Goal: Task Accomplishment & Management: Complete application form

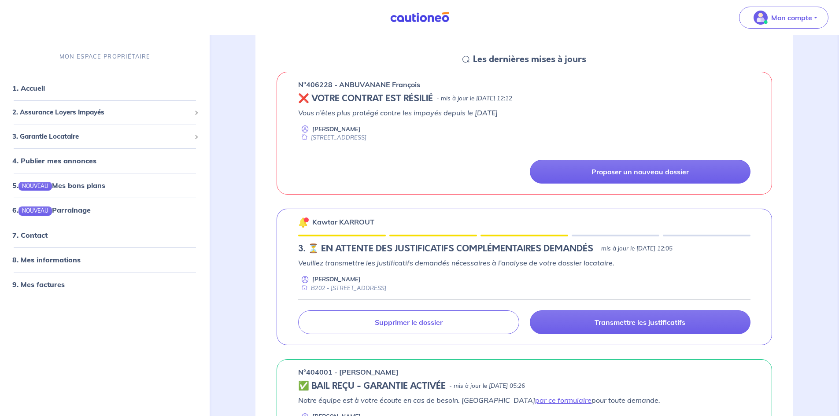
scroll to position [123, 0]
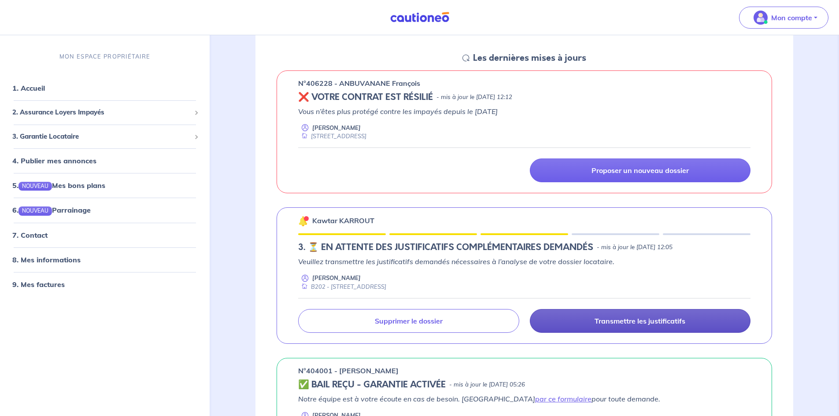
click at [627, 315] on link "Transmettre les justificatifs" at bounding box center [640, 321] width 221 height 24
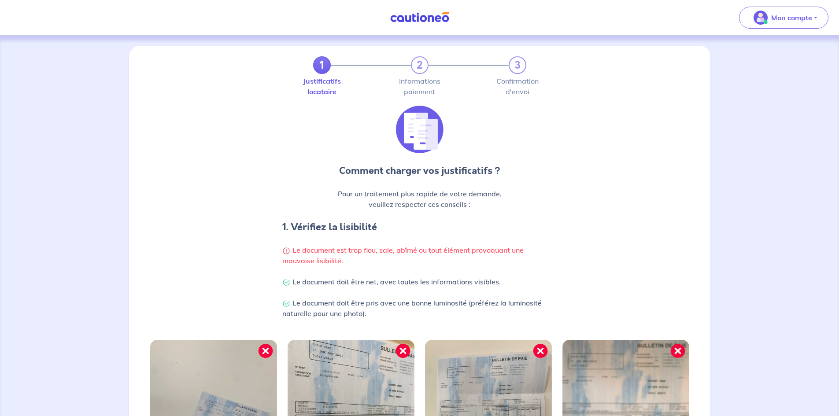
scroll to position [214, 0]
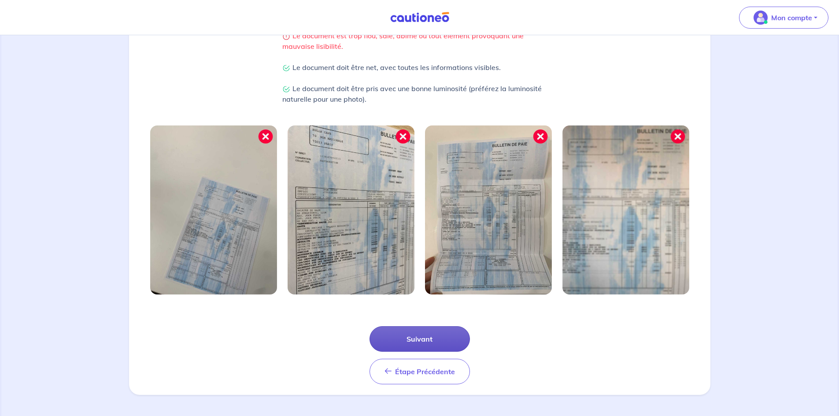
click at [424, 339] on button "Suivant" at bounding box center [419, 339] width 100 height 26
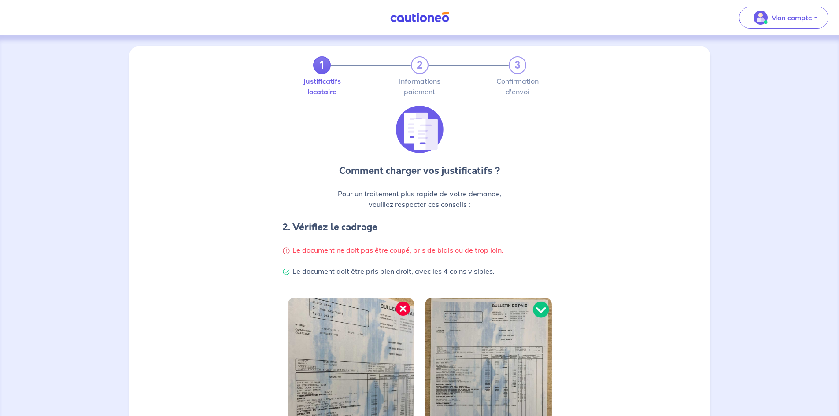
scroll to position [172, 0]
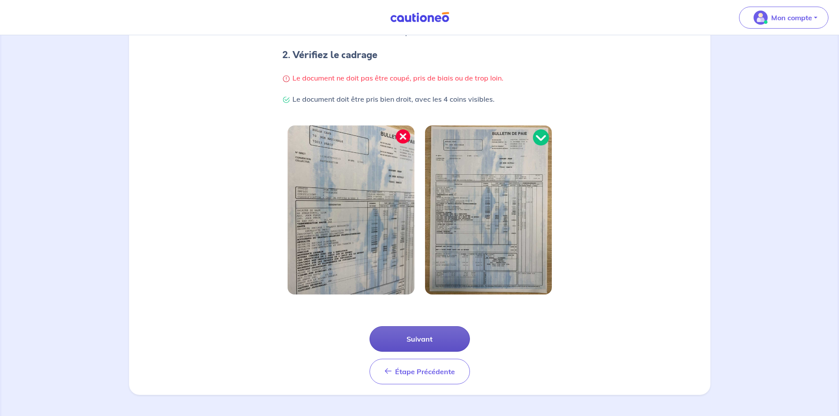
click at [418, 342] on button "Suivant" at bounding box center [419, 339] width 100 height 26
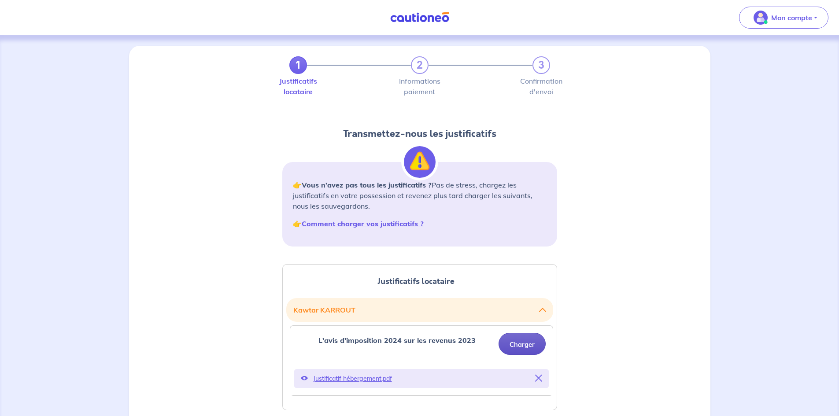
click at [520, 344] on button "Charger" at bounding box center [521, 344] width 47 height 22
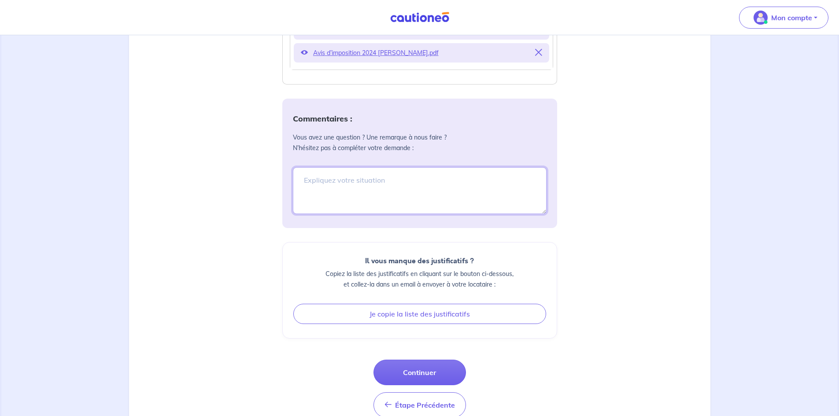
click at [372, 185] on textarea at bounding box center [420, 190] width 254 height 47
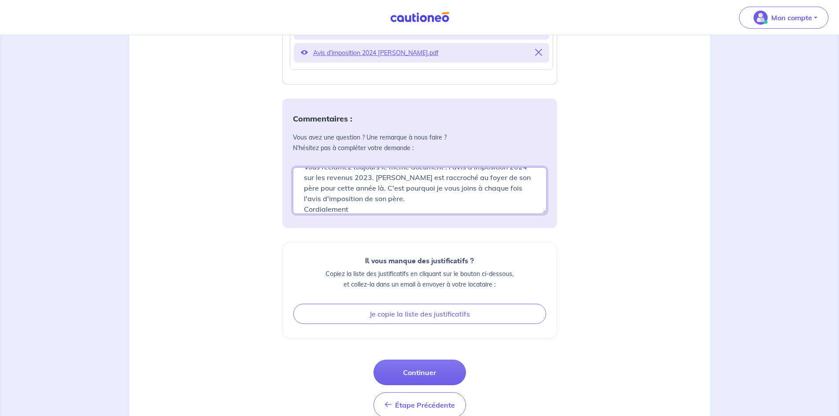
scroll to position [0, 0]
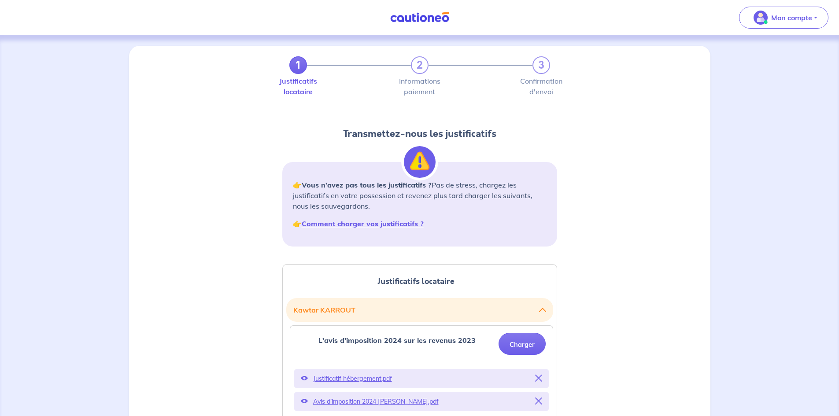
click at [538, 376] on icon at bounding box center [538, 378] width 7 height 7
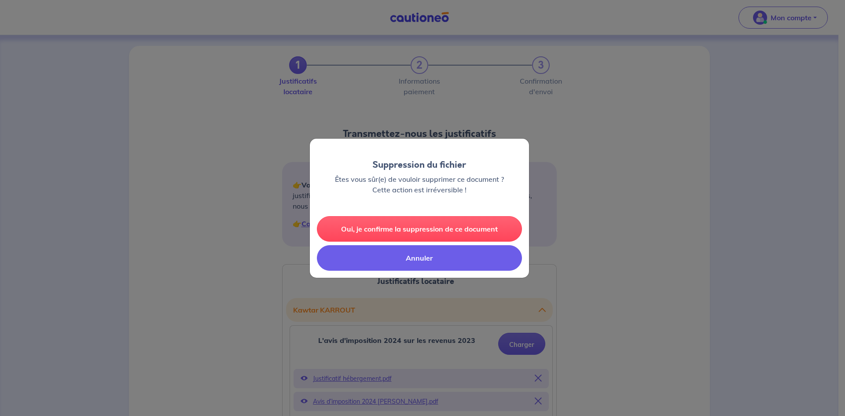
click at [421, 262] on button "Annuler" at bounding box center [419, 258] width 205 height 26
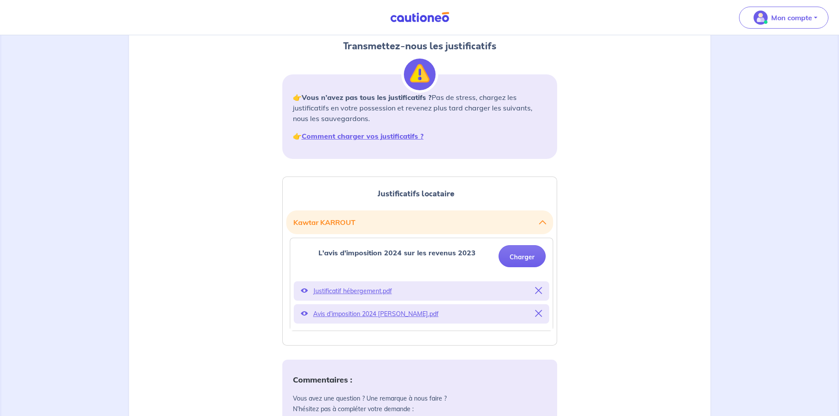
scroll to position [88, 0]
click at [540, 287] on icon at bounding box center [538, 290] width 7 height 7
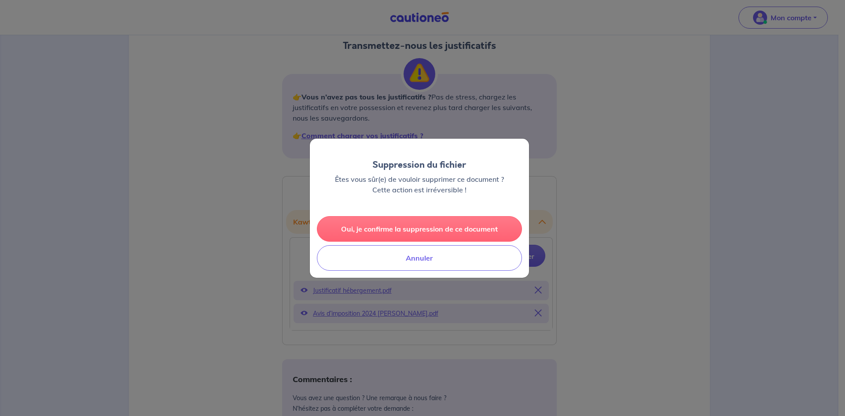
click at [441, 224] on button "Oui, je confirme la suppression de ce document" at bounding box center [419, 229] width 205 height 26
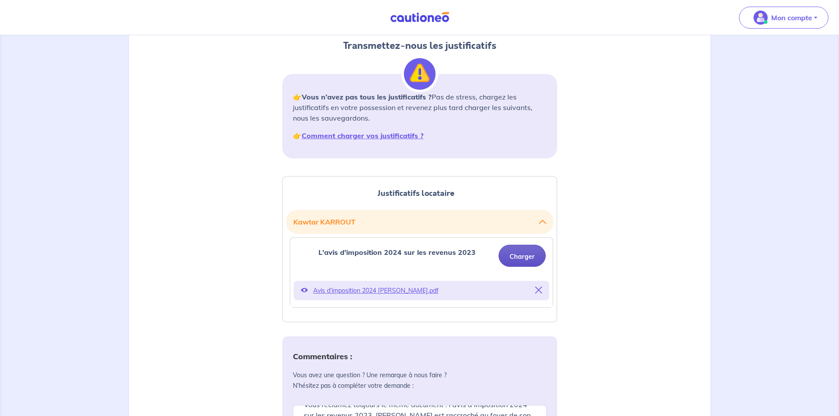
click at [525, 249] on button "Charger" at bounding box center [521, 256] width 47 height 22
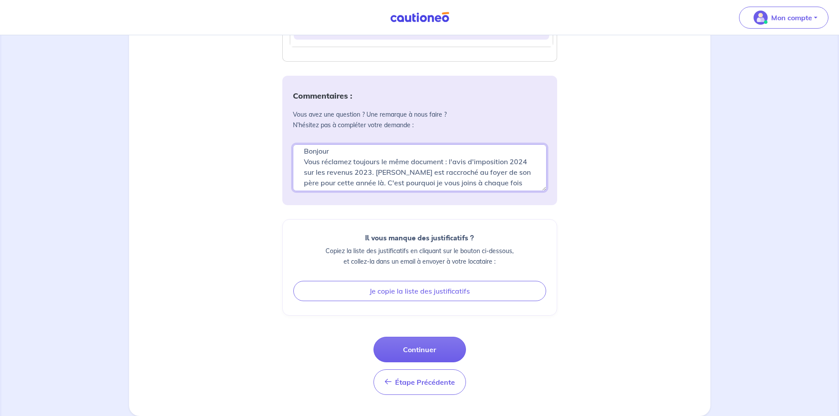
scroll to position [0, 0]
click at [469, 177] on textarea "Bonjour Vous réclamez toujours le même document : l'avis d'imposition 2024 sur …" at bounding box center [420, 167] width 254 height 47
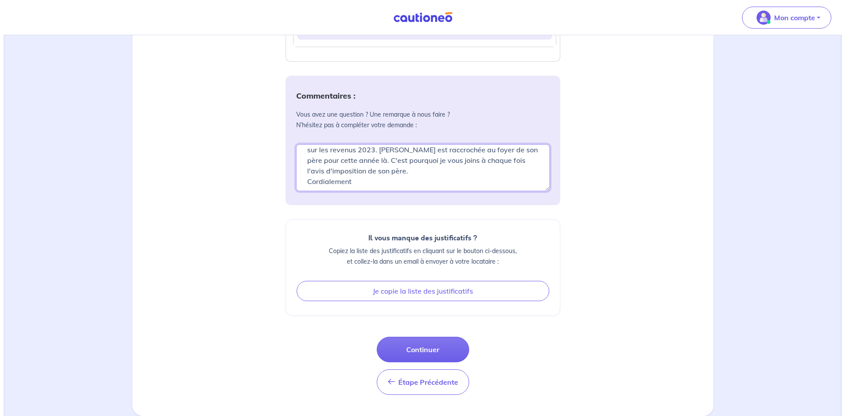
scroll to position [32, 0]
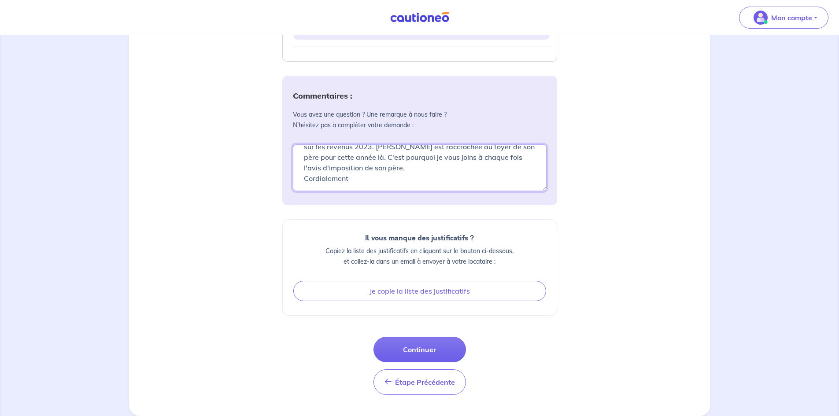
click at [436, 170] on textarea "Bonjour Vous réclamez toujours le même document : l'avis d'imposition 2024 sur …" at bounding box center [420, 167] width 254 height 47
type textarea "Bonjour Vous réclamez toujours le même document : l'avis d'imposition 2024 sur …"
click at [422, 346] on button "Continuer" at bounding box center [419, 350] width 92 height 26
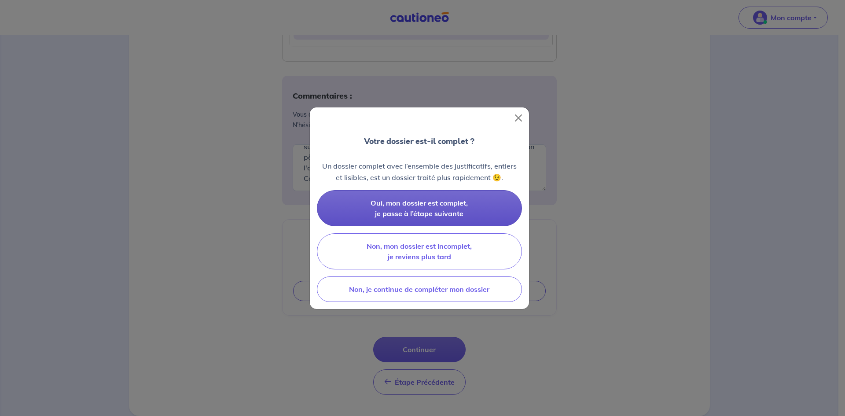
click at [435, 210] on span "Oui, mon dossier est complet, je passe à l’étape suivante" at bounding box center [419, 208] width 97 height 19
